Goal: Transaction & Acquisition: Download file/media

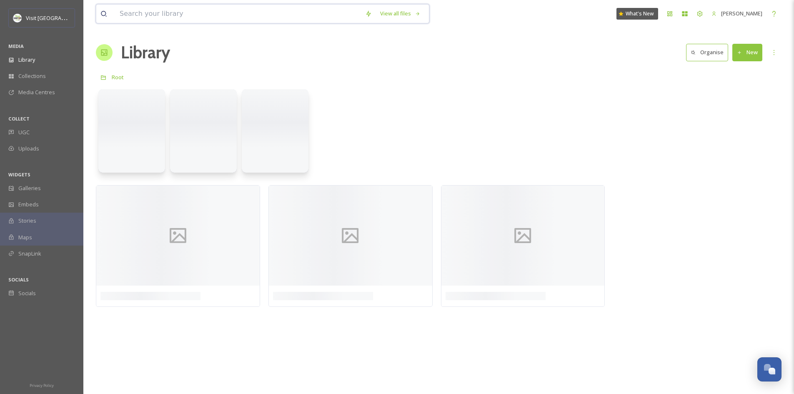
click at [179, 14] on input at bounding box center [238, 14] width 246 height 18
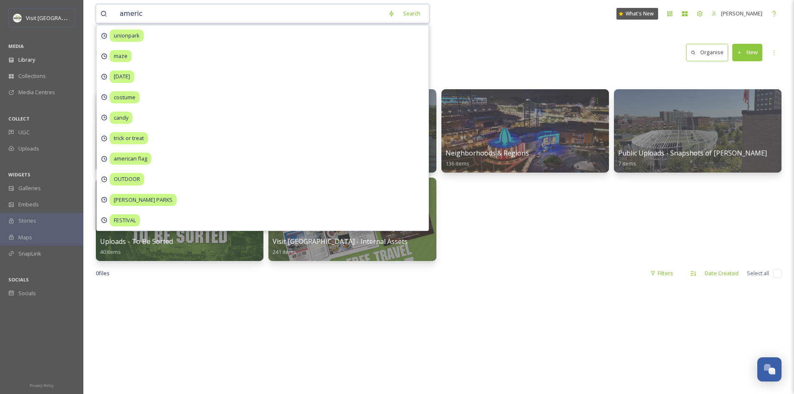
type input "america"
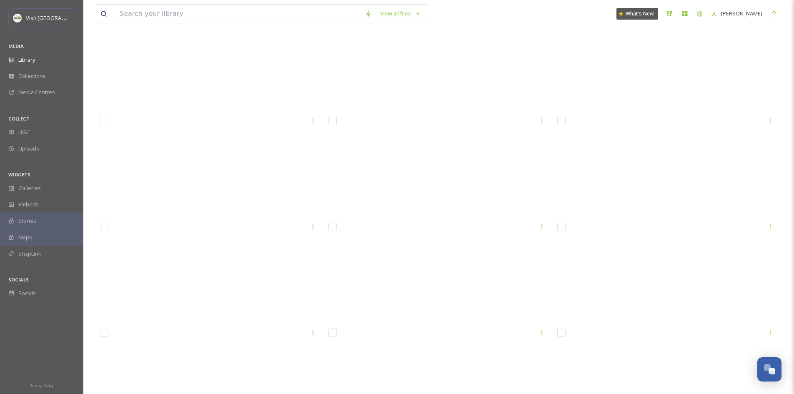
scroll to position [11744, 0]
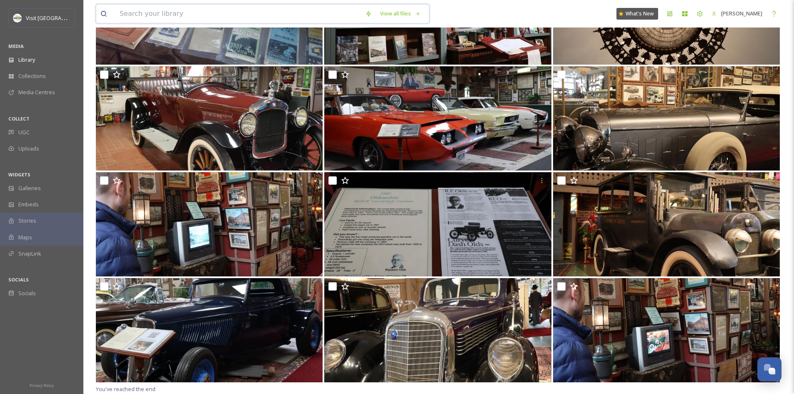
click at [210, 18] on input at bounding box center [238, 14] width 246 height 18
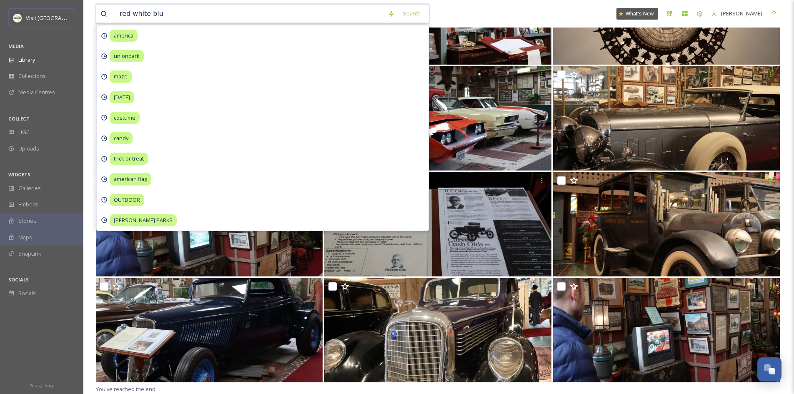
type input "red white blue"
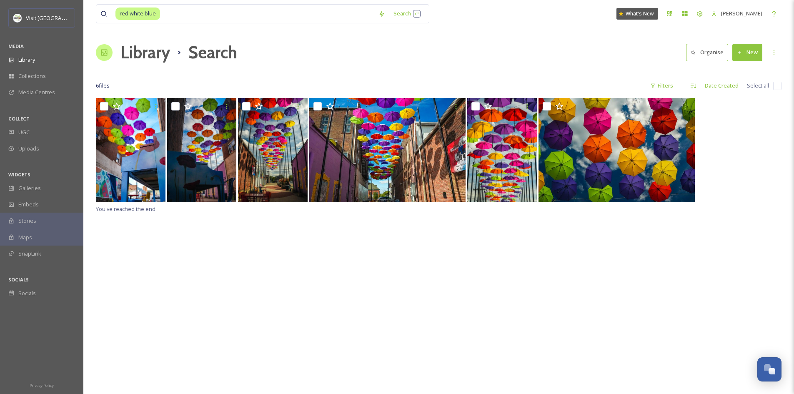
click at [522, 40] on div "Library Search Organise New" at bounding box center [439, 52] width 686 height 25
click at [179, 15] on input at bounding box center [267, 14] width 213 height 18
type input "red"
type input "white"
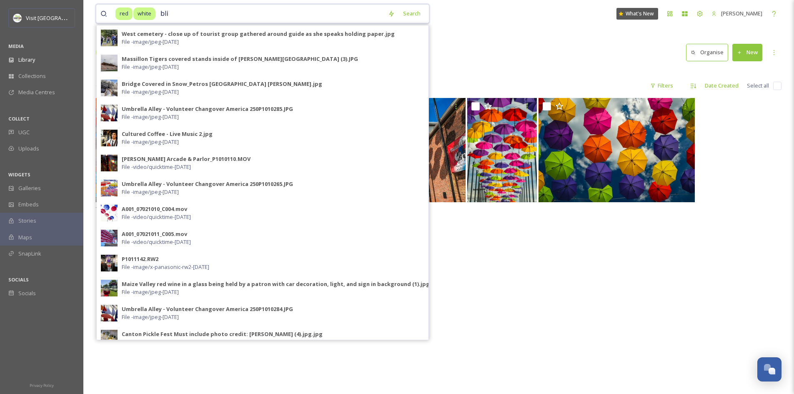
type input "blie"
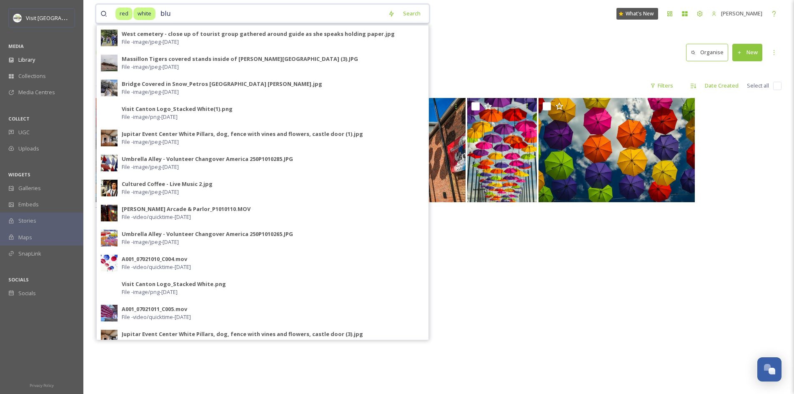
type input "blue"
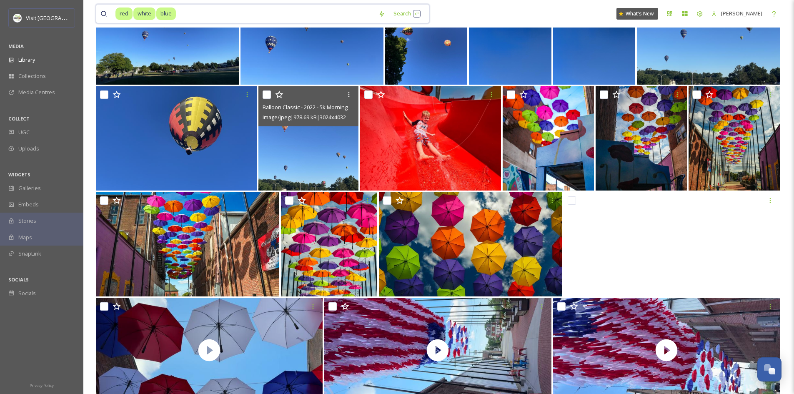
scroll to position [520, 0]
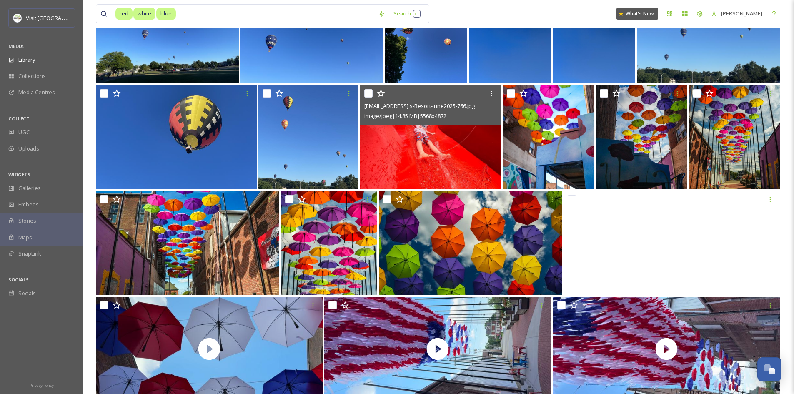
click at [423, 141] on img at bounding box center [430, 137] width 141 height 104
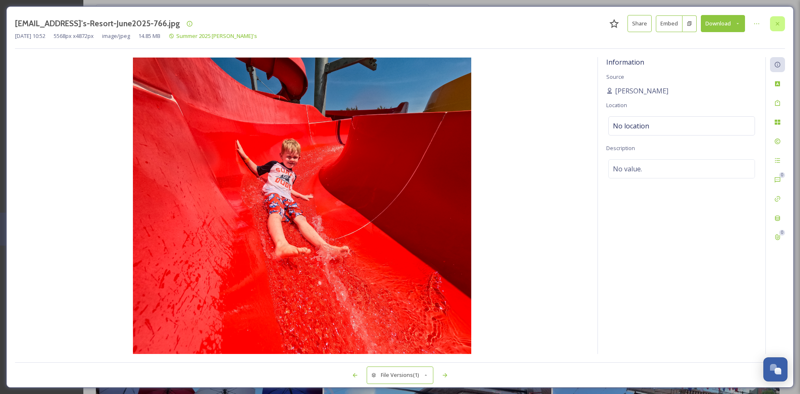
click at [782, 25] on div at bounding box center [777, 23] width 15 height 15
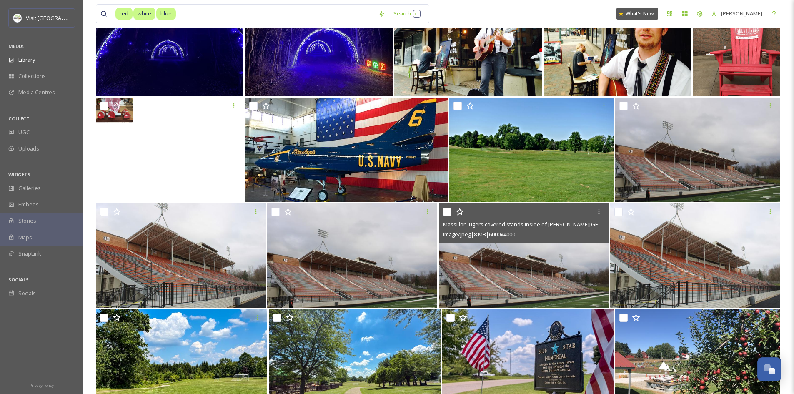
scroll to position [6757, 0]
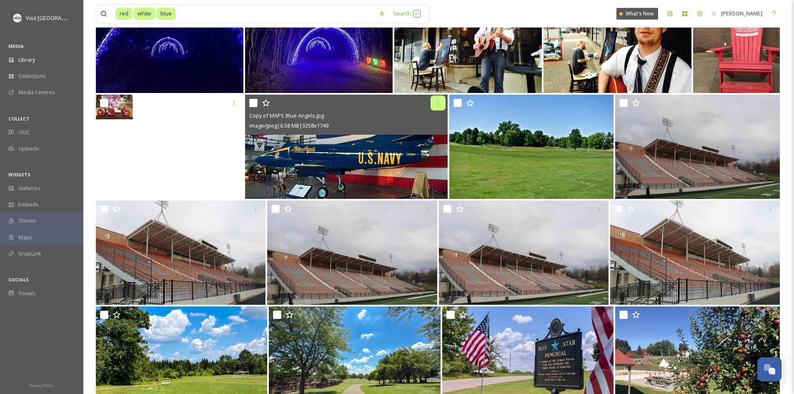
click at [437, 102] on icon at bounding box center [438, 103] width 7 height 7
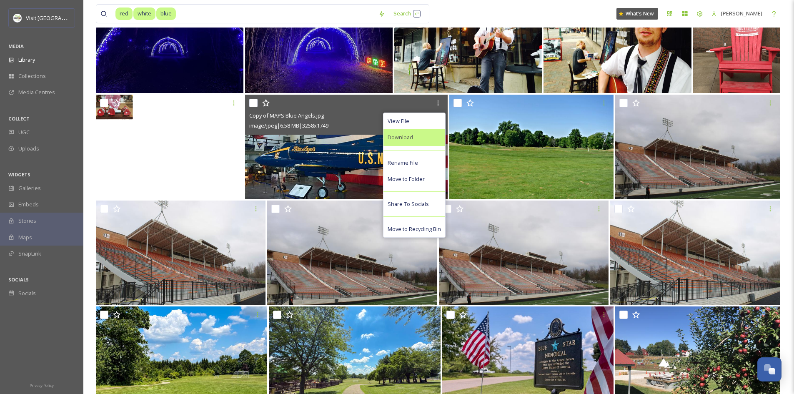
click at [423, 136] on div "Download" at bounding box center [414, 137] width 62 height 16
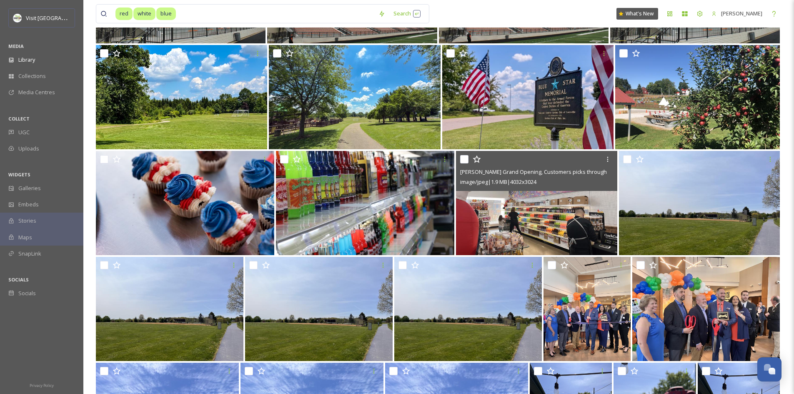
scroll to position [7019, 0]
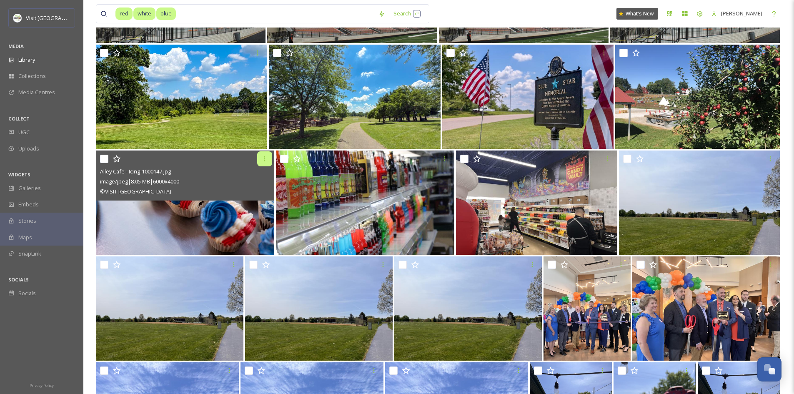
click at [266, 158] on icon at bounding box center [264, 158] width 7 height 7
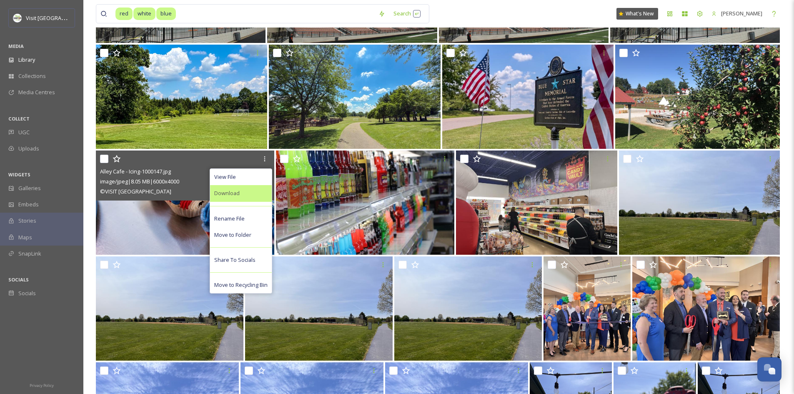
click at [249, 190] on div "Download" at bounding box center [241, 193] width 62 height 16
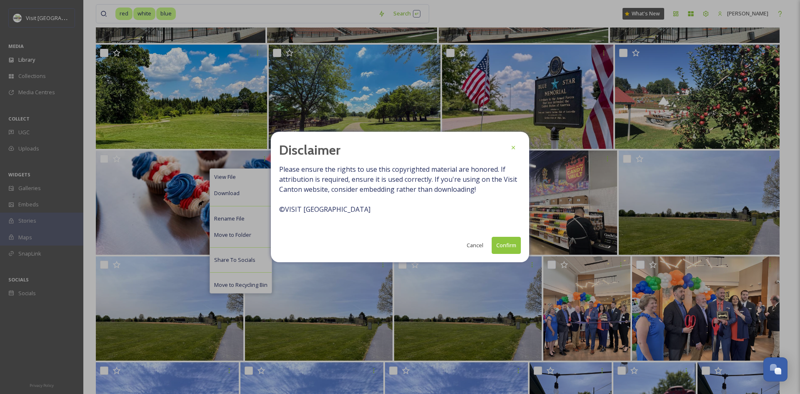
click at [501, 250] on button "Confirm" at bounding box center [506, 245] width 29 height 17
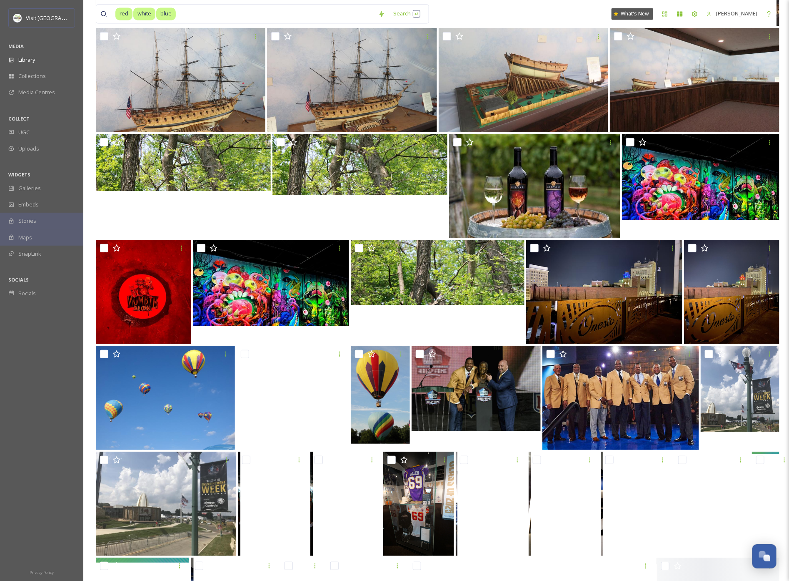
scroll to position [10424, 0]
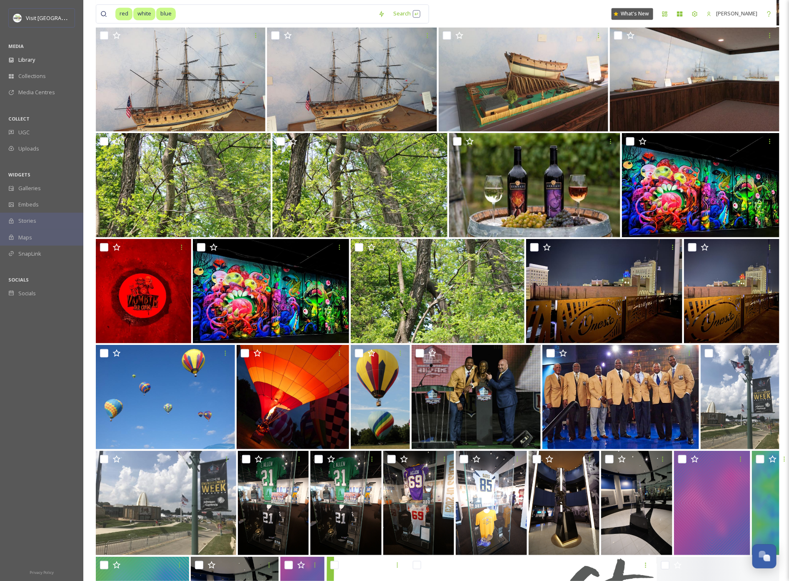
drag, startPoint x: 478, startPoint y: 5, endPoint x: 38, endPoint y: 479, distance: 647.4
click at [38, 393] on div at bounding box center [41, 431] width 83 height 261
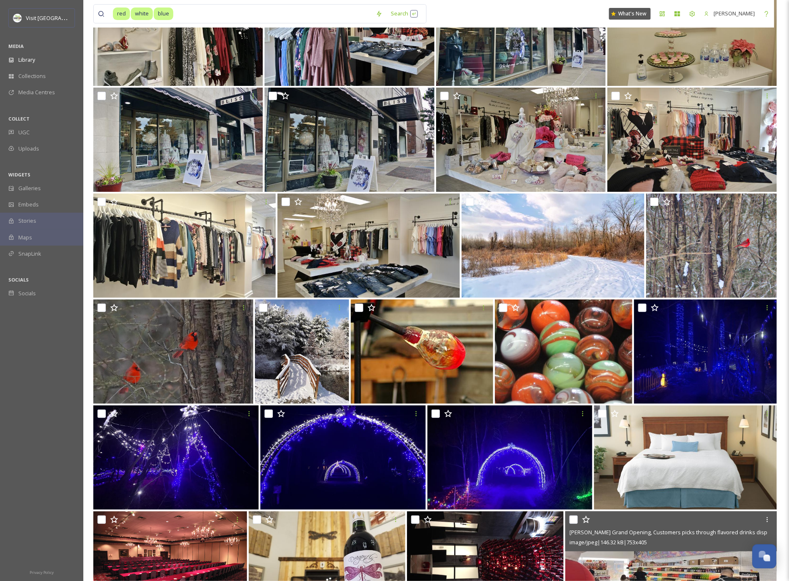
scroll to position [9303, 3]
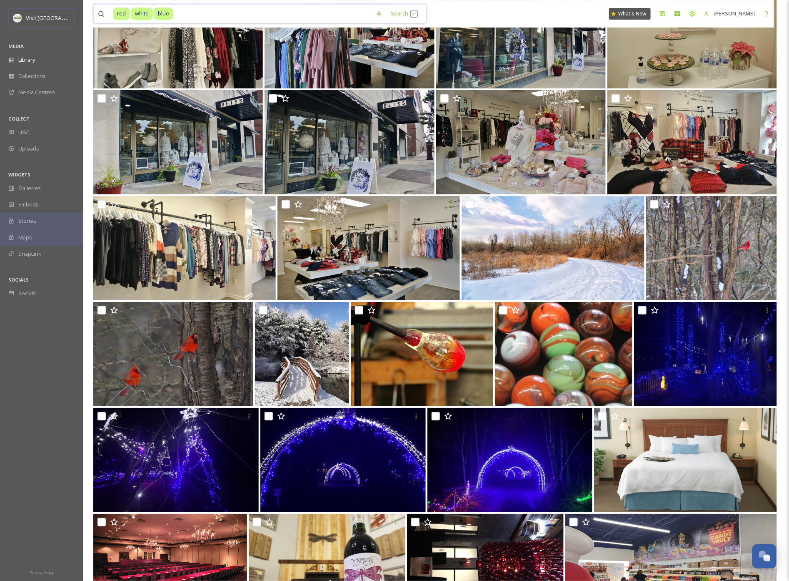
click at [253, 12] on input at bounding box center [273, 14] width 198 height 18
drag, startPoint x: 256, startPoint y: 12, endPoint x: 47, endPoint y: 22, distance: 209.1
type input "b"
type input "w"
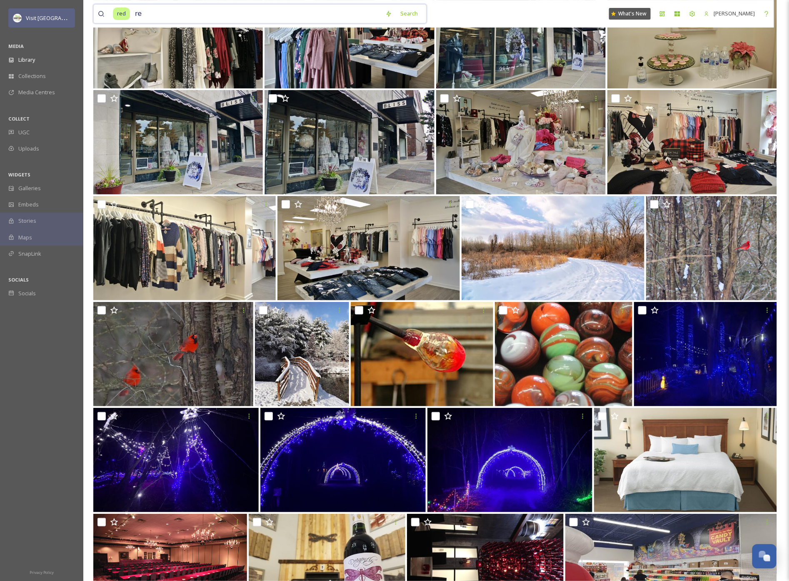
type input "r"
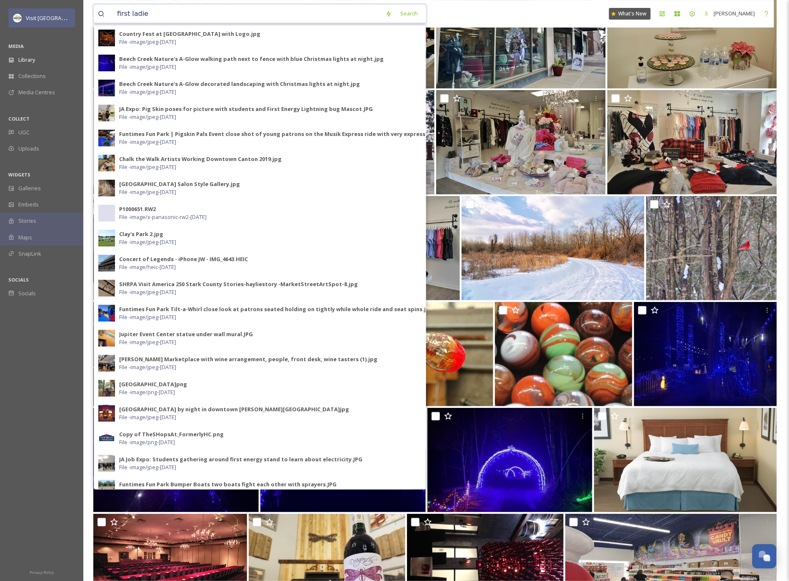
type input "first [DEMOGRAPHIC_DATA]"
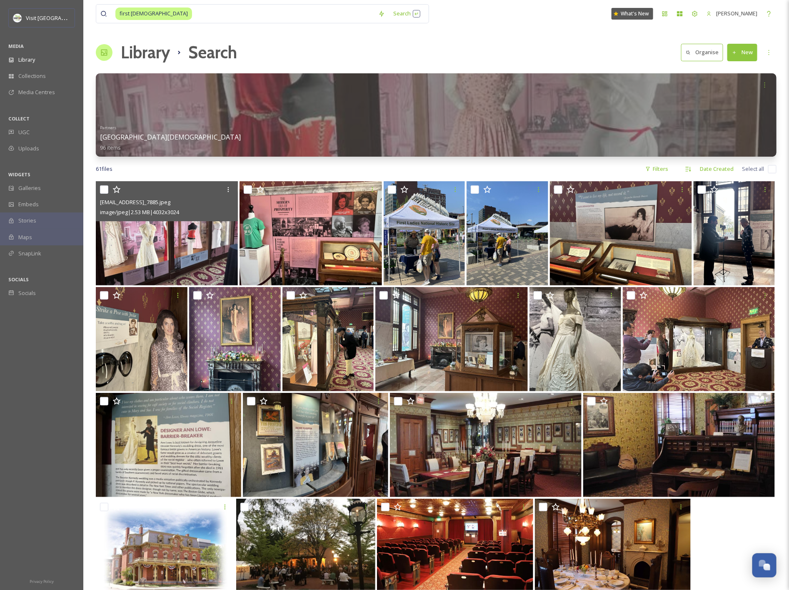
click at [206, 246] on img at bounding box center [167, 233] width 142 height 104
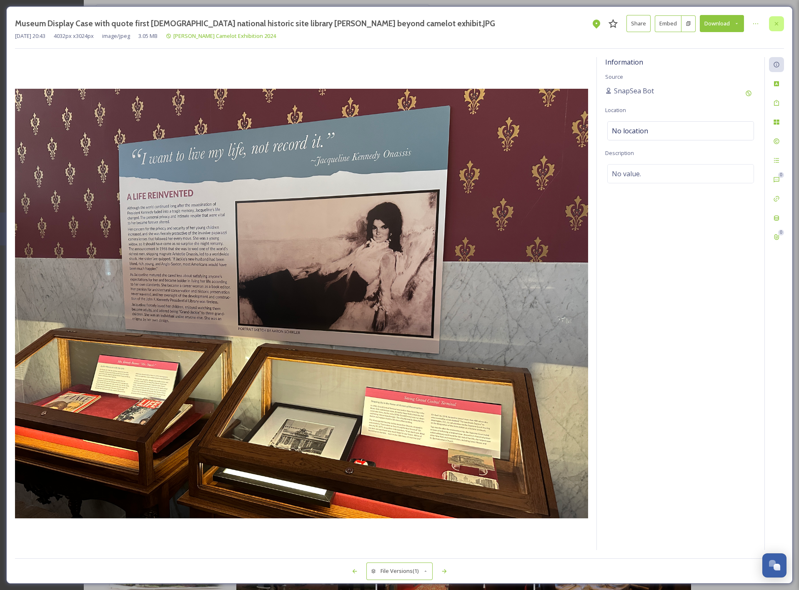
click at [773, 20] on div at bounding box center [776, 23] width 15 height 15
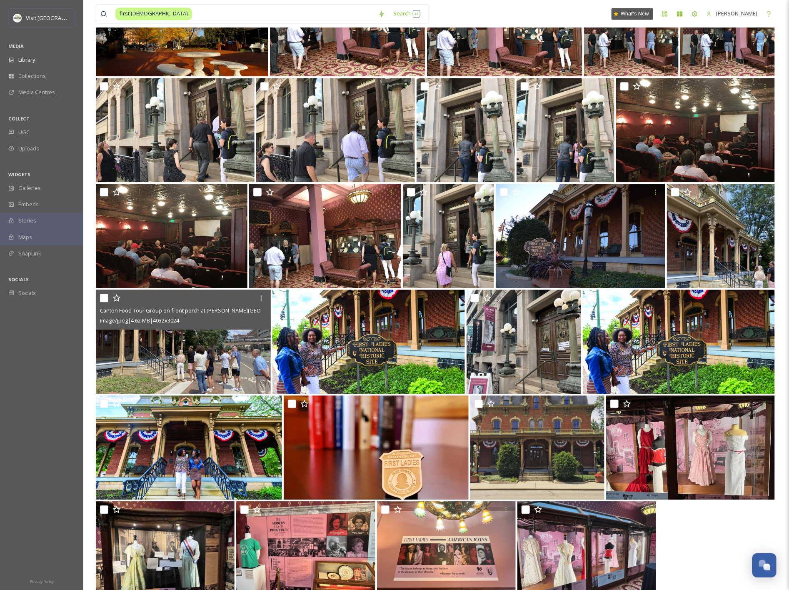
scroll to position [978, 0]
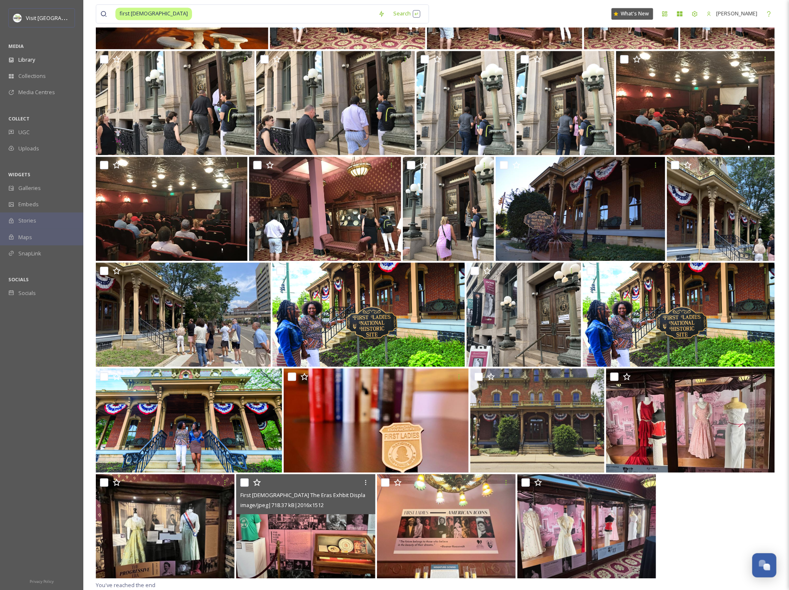
click at [273, 393] on img at bounding box center [305, 526] width 139 height 104
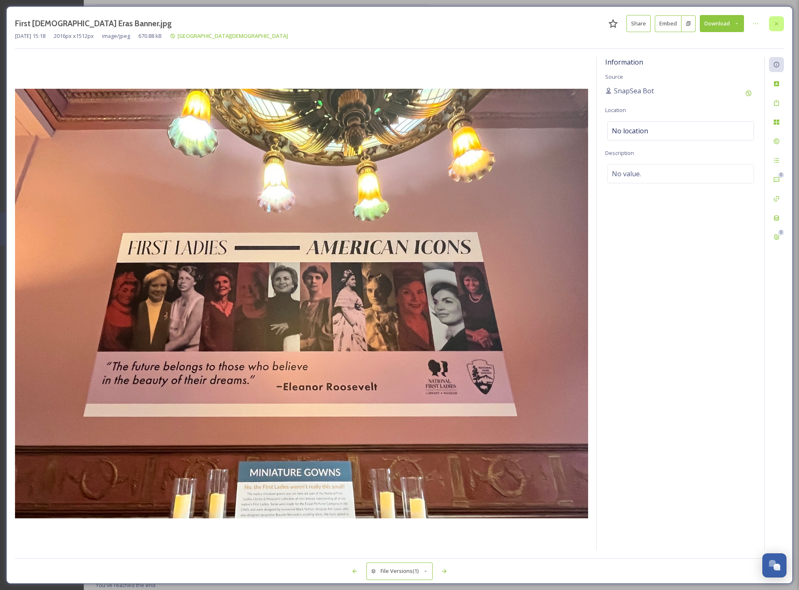
click at [772, 22] on div at bounding box center [776, 23] width 15 height 15
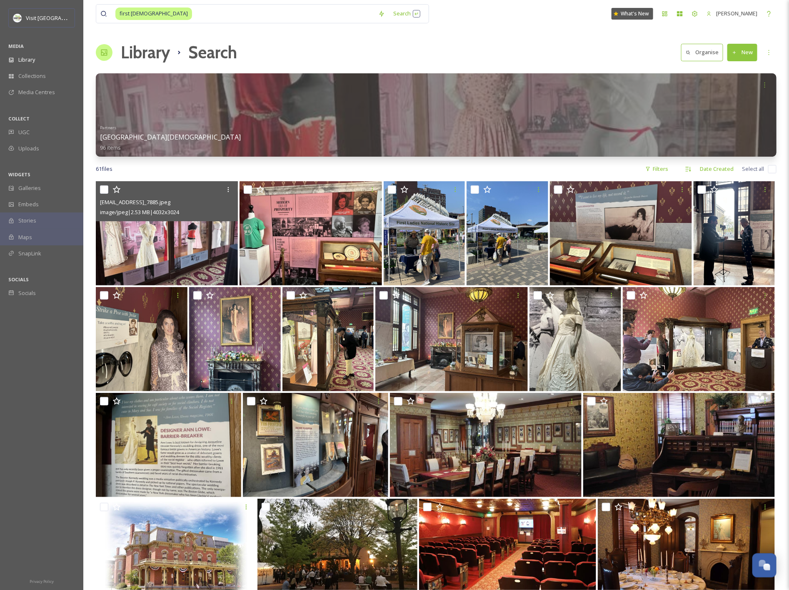
click at [179, 237] on img at bounding box center [167, 233] width 142 height 104
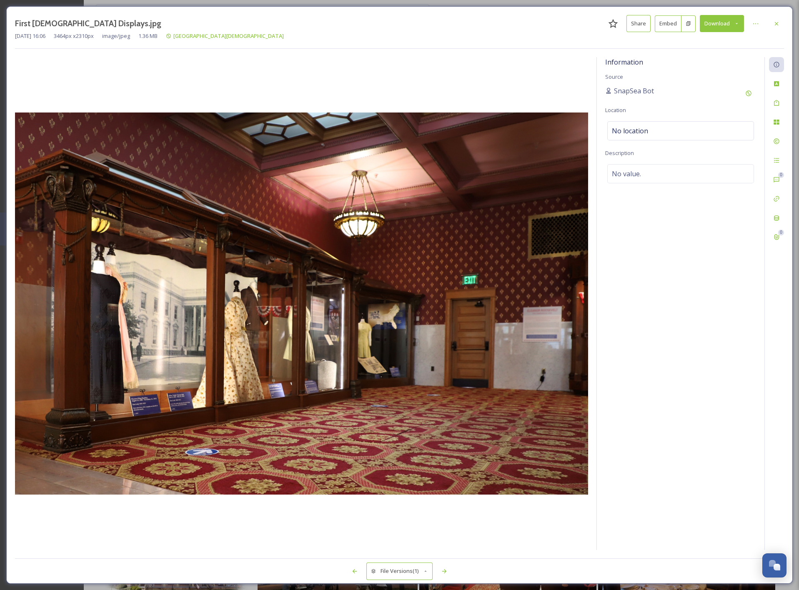
click at [622, 245] on div "Information Source SnapSea Bot Location No location Description No value." at bounding box center [681, 303] width 168 height 493
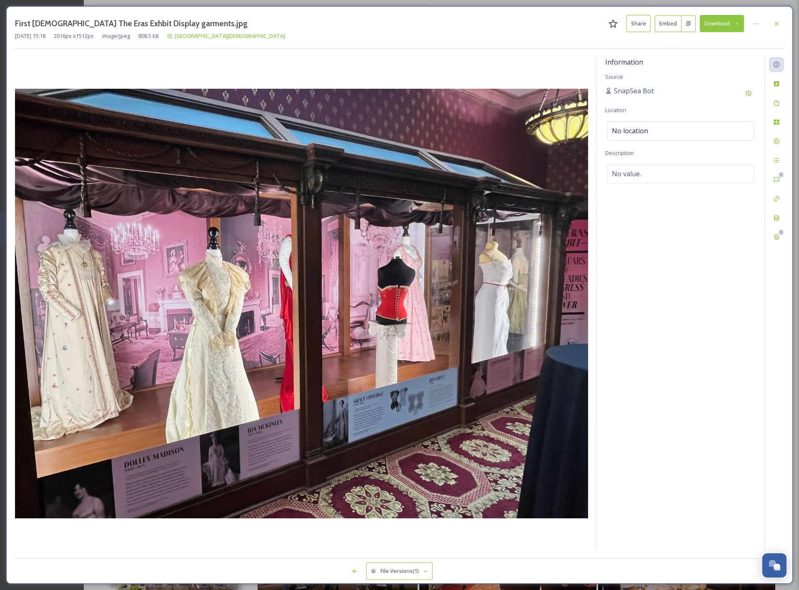
click at [709, 27] on button "Download" at bounding box center [722, 23] width 44 height 17
click at [705, 43] on span "Download Original (2016 x 1512)" at bounding box center [700, 43] width 79 height 8
click at [769, 24] on div at bounding box center [776, 23] width 15 height 15
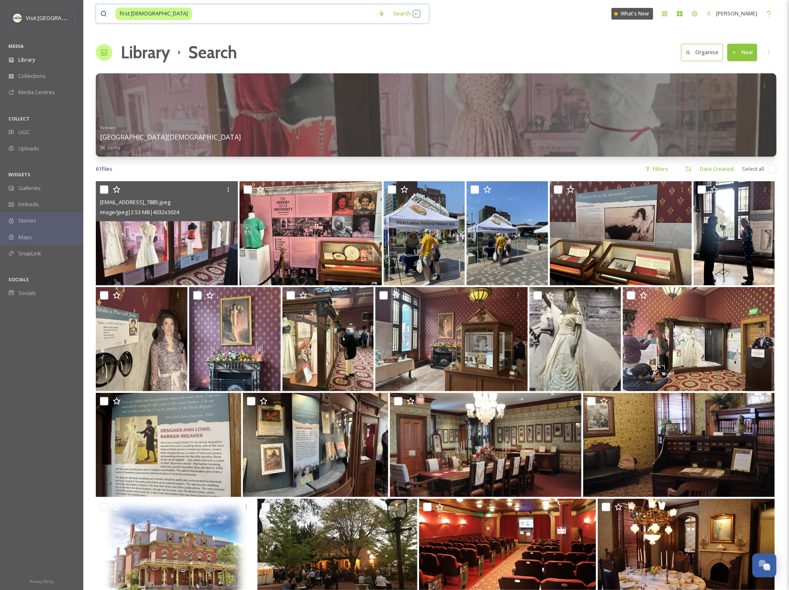
click at [271, 18] on input at bounding box center [283, 14] width 181 height 18
type input "f"
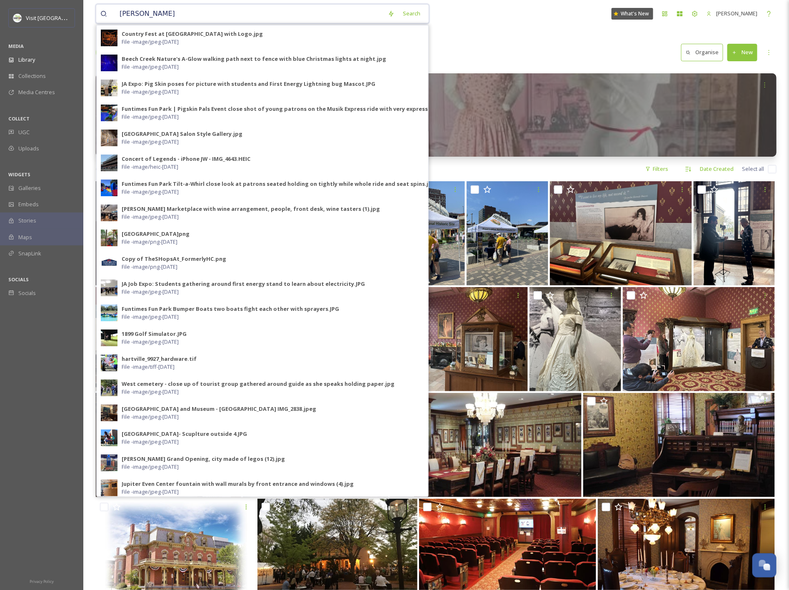
type input "taggarts"
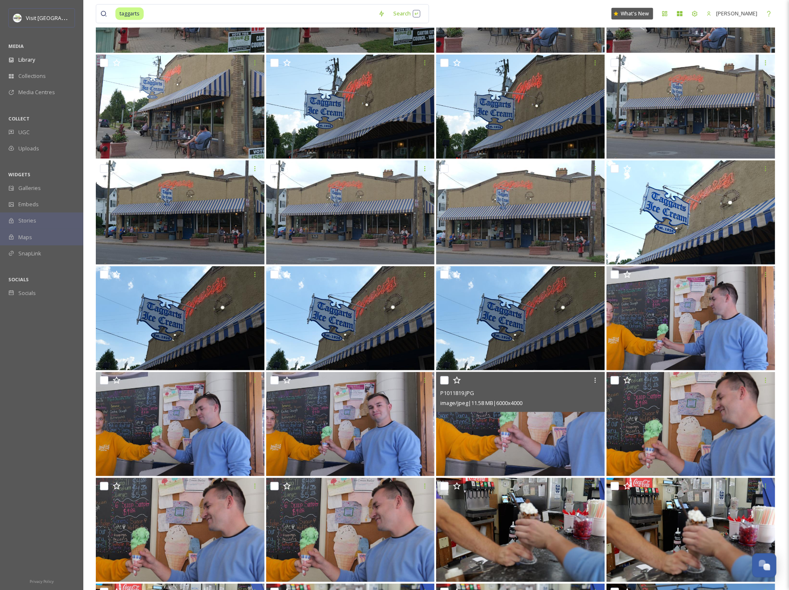
scroll to position [317, 0]
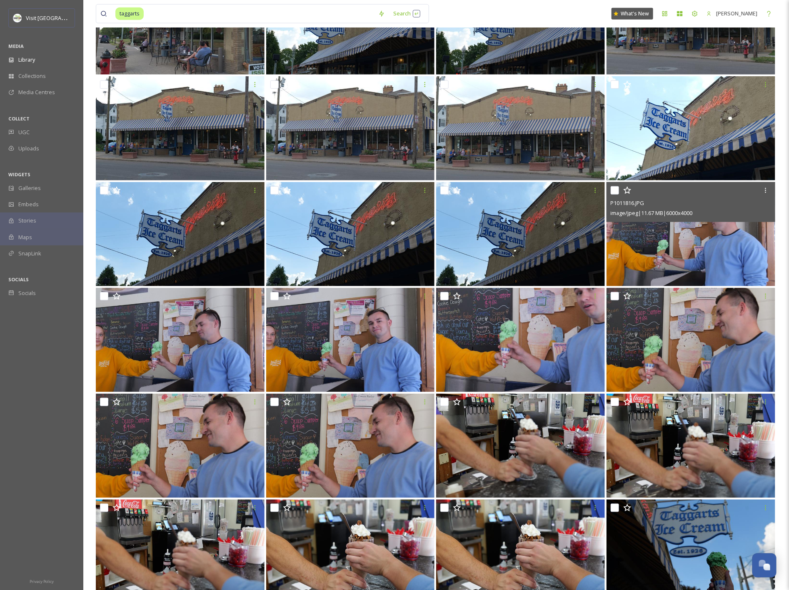
click at [673, 249] on img at bounding box center [691, 234] width 169 height 104
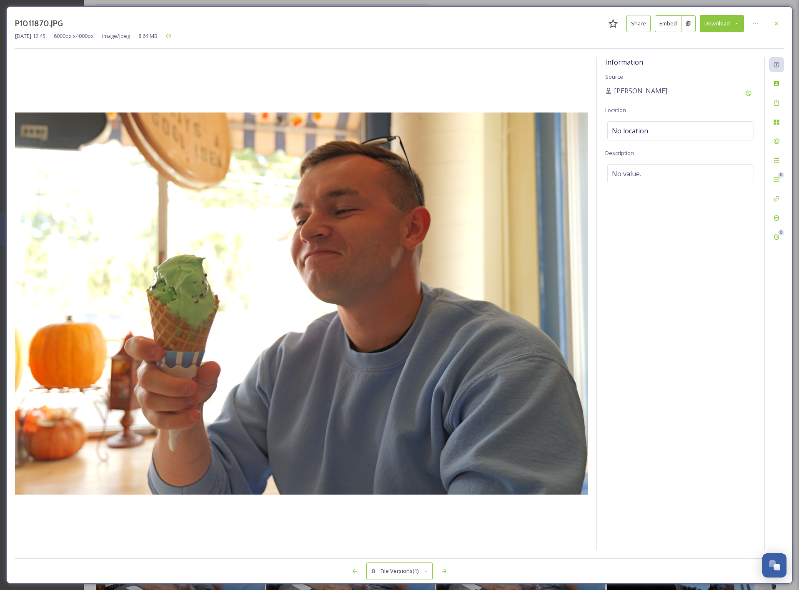
click at [713, 24] on button "Download" at bounding box center [722, 23] width 44 height 17
click at [695, 42] on span "Download Original (6000 x 4000)" at bounding box center [700, 43] width 79 height 8
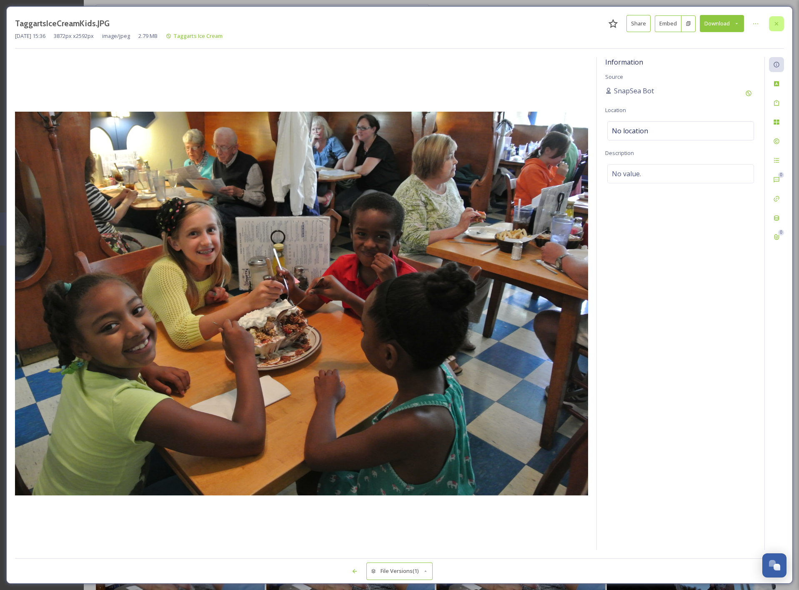
click at [776, 23] on icon at bounding box center [776, 23] width 7 height 7
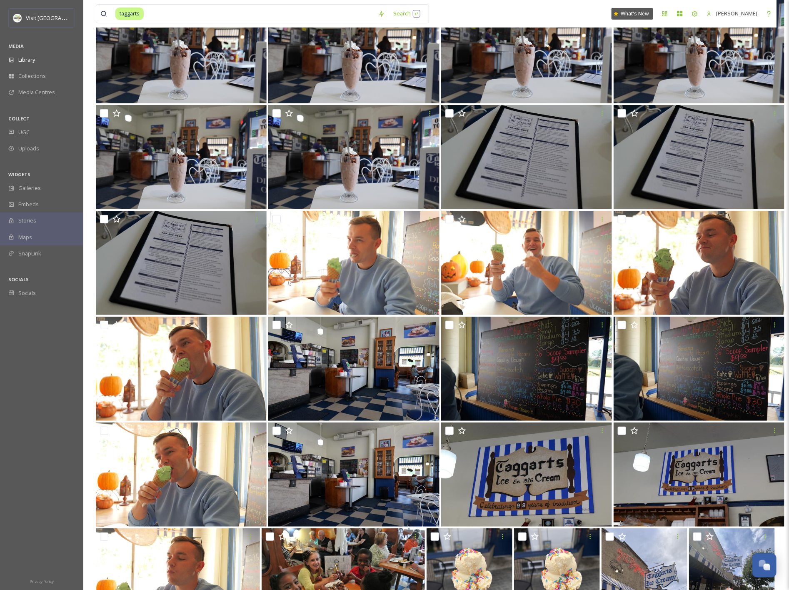
scroll to position [1719, 0]
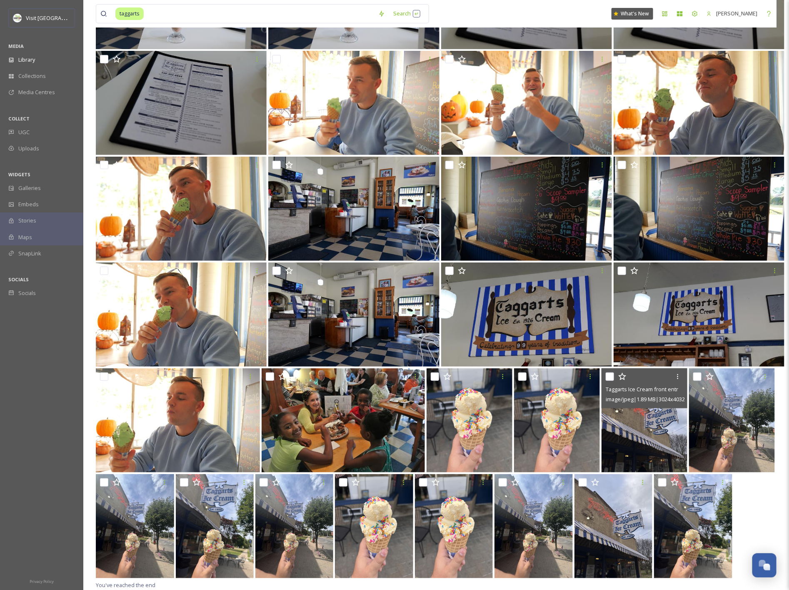
click at [645, 393] on img at bounding box center [645, 420] width 86 height 104
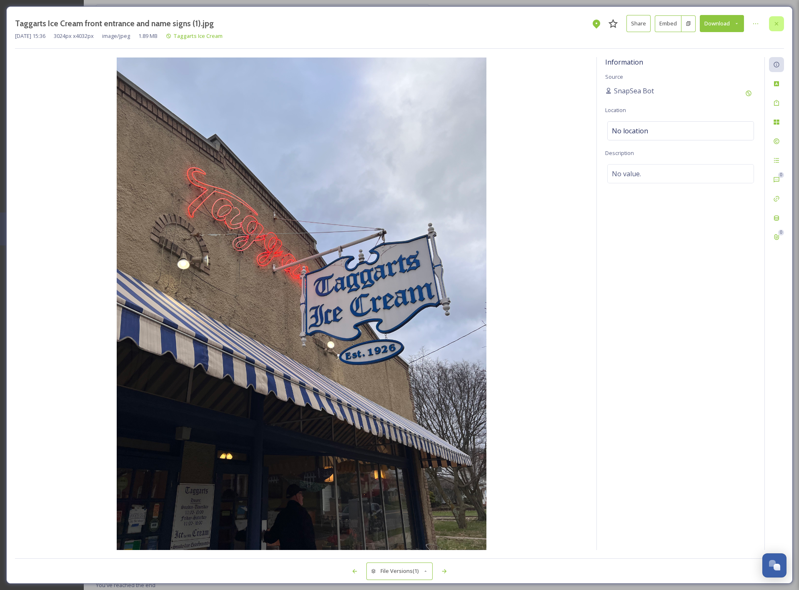
click at [777, 23] on icon at bounding box center [776, 23] width 3 height 3
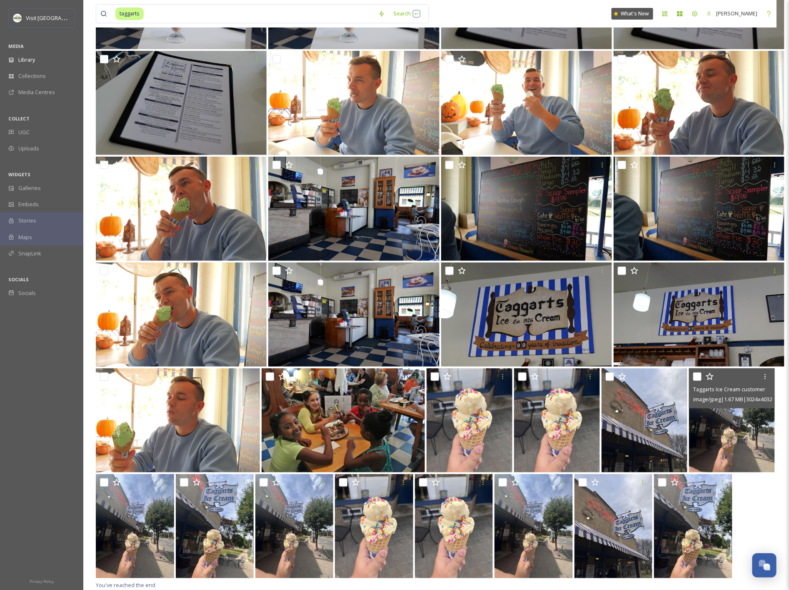
click at [731, 393] on img at bounding box center [732, 420] width 86 height 104
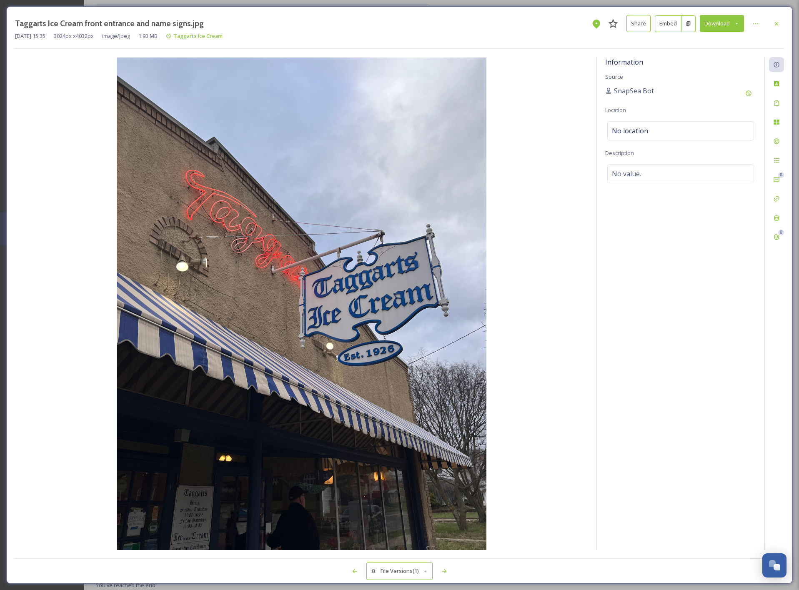
click at [730, 21] on button "Download" at bounding box center [722, 23] width 44 height 17
click at [707, 42] on span "Download Original (3024 x 4032)" at bounding box center [700, 43] width 79 height 8
click at [779, 23] on icon at bounding box center [776, 23] width 7 height 7
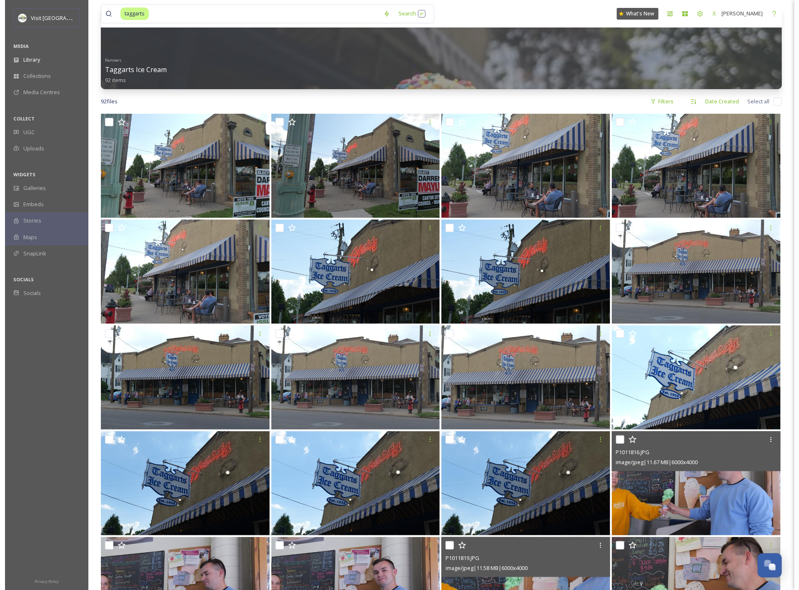
scroll to position [65, 0]
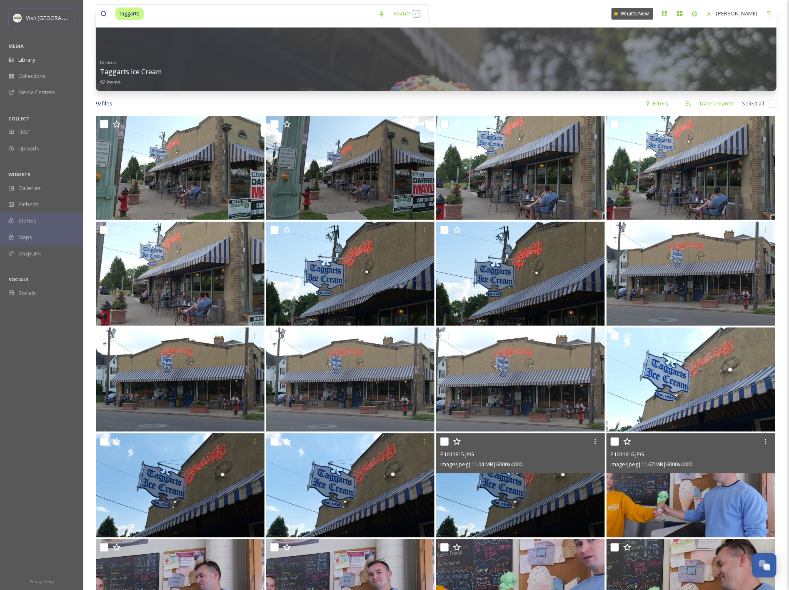
click at [514, 393] on img at bounding box center [520, 486] width 169 height 104
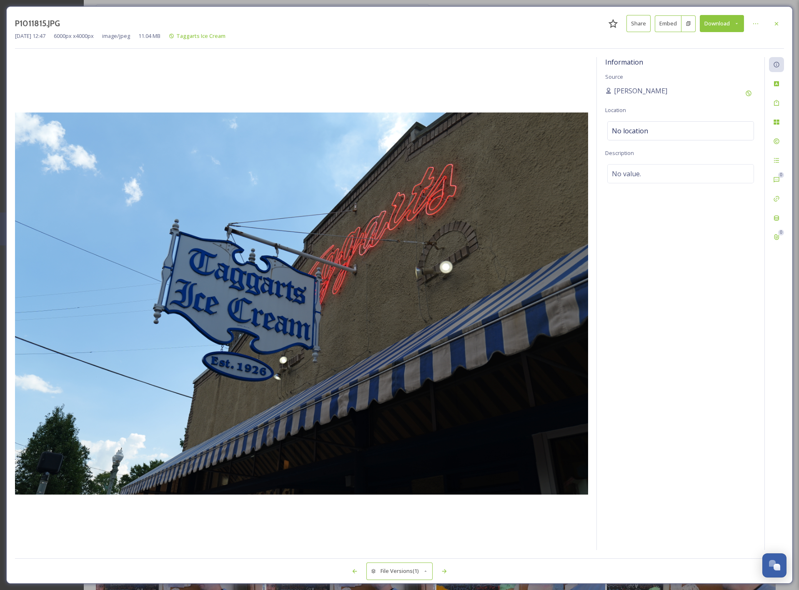
click at [731, 20] on button "Download" at bounding box center [722, 23] width 44 height 17
click at [711, 45] on span "Download Original (6000 x 4000)" at bounding box center [700, 43] width 79 height 8
